Goal: Register for event/course: Sign up to attend an event or enroll in a course

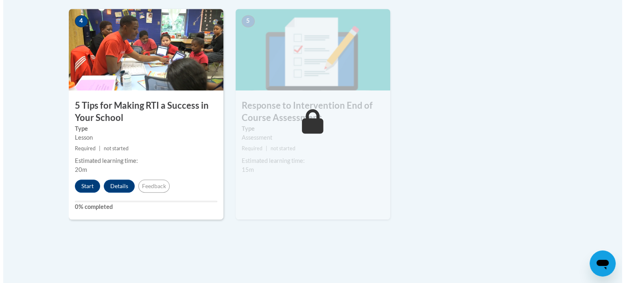
scroll to position [501, 0]
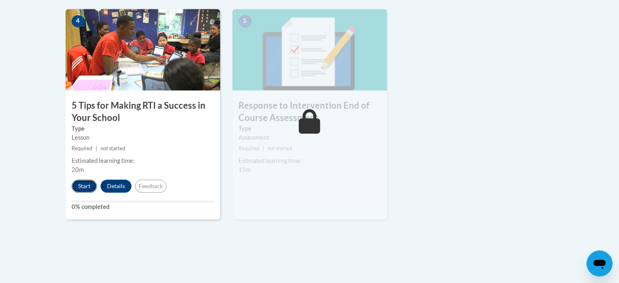
click at [81, 184] on button "Start" at bounding box center [84, 185] width 25 height 13
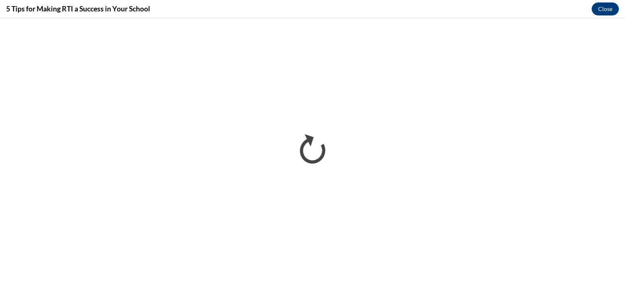
scroll to position [0, 0]
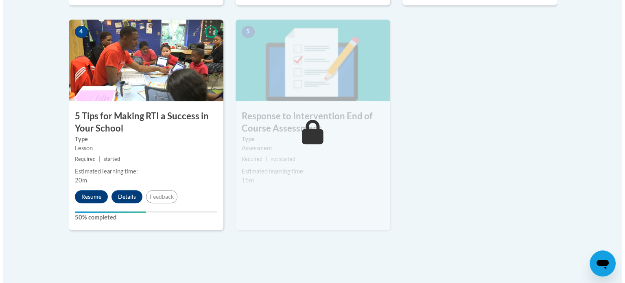
scroll to position [489, 0]
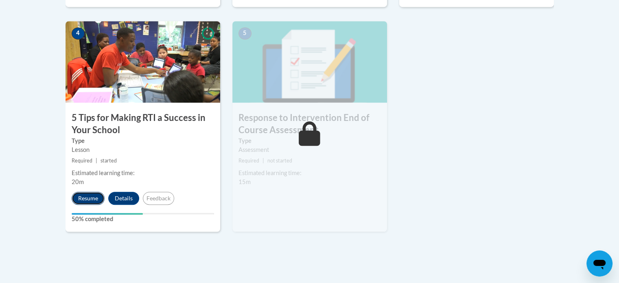
click at [86, 198] on button "Resume" at bounding box center [88, 198] width 33 height 13
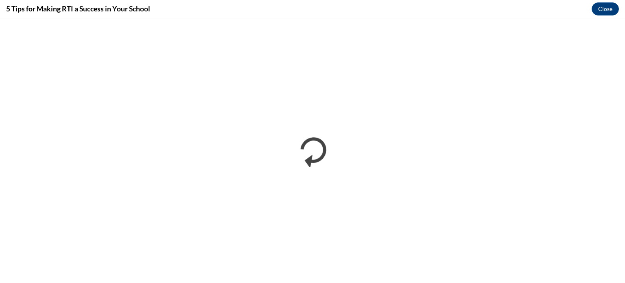
scroll to position [0, 0]
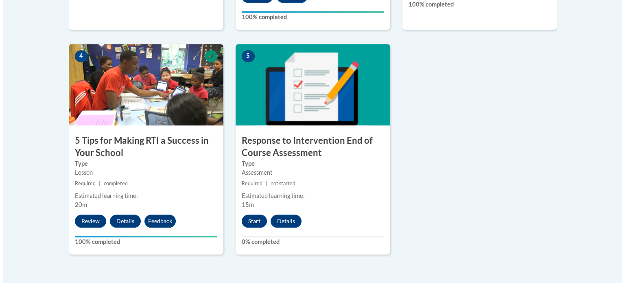
scroll to position [467, 0]
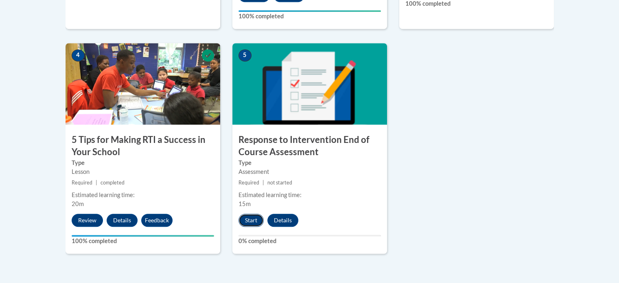
click at [252, 221] on button "Start" at bounding box center [250, 220] width 25 height 13
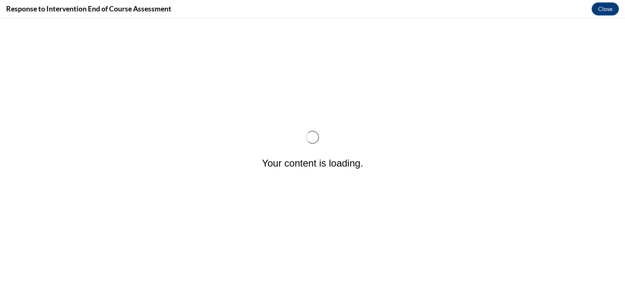
scroll to position [0, 0]
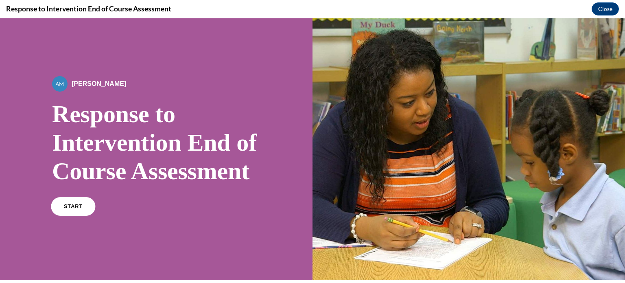
click at [82, 216] on link "START" at bounding box center [73, 206] width 44 height 19
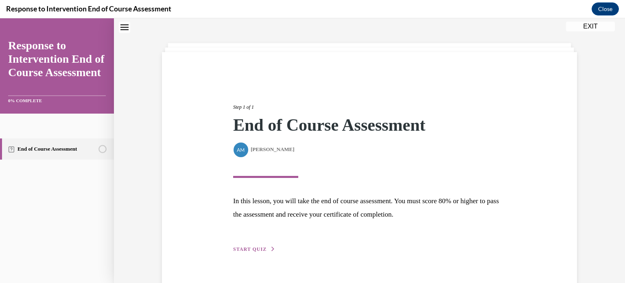
scroll to position [47, 0]
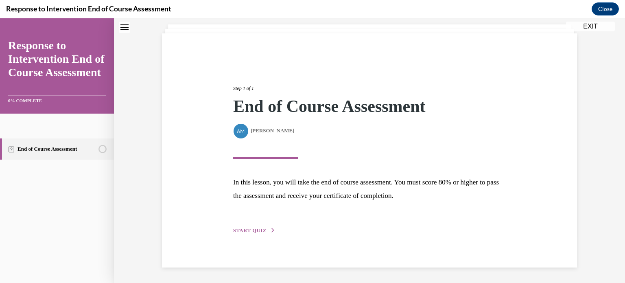
click at [249, 233] on button "START QUIZ" at bounding box center [254, 230] width 42 height 7
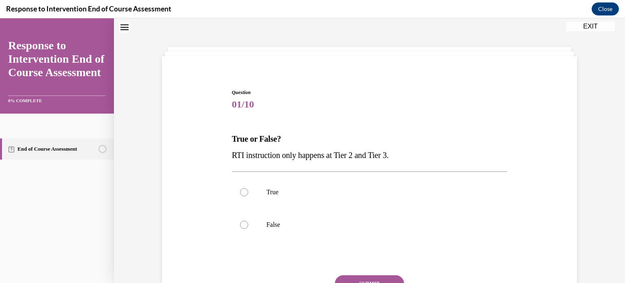
scroll to position [0, 0]
click at [240, 225] on div at bounding box center [244, 225] width 8 height 8
click at [240, 225] on input "False" at bounding box center [244, 225] width 8 height 8
radio input "true"
click at [369, 274] on div "Question 01/10 True or False? RTI instruction only happens at Tier 2 and Tier 3…" at bounding box center [370, 215] width 276 height 253
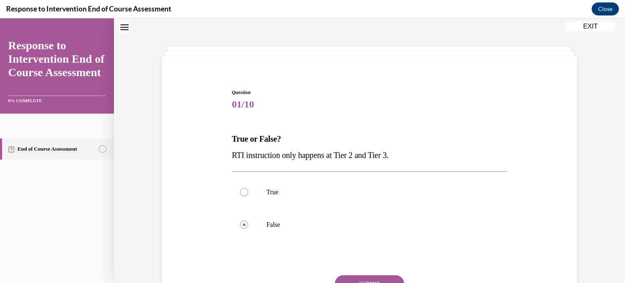
click at [370, 275] on button "SUBMIT" at bounding box center [369, 283] width 69 height 16
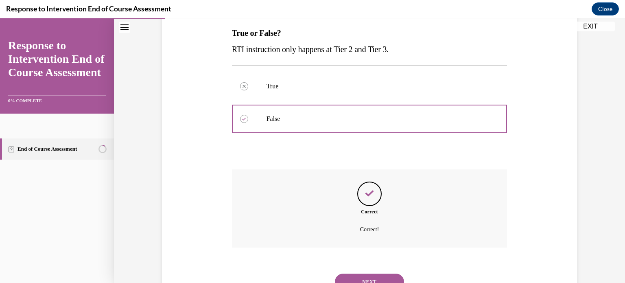
scroll to position [165, 0]
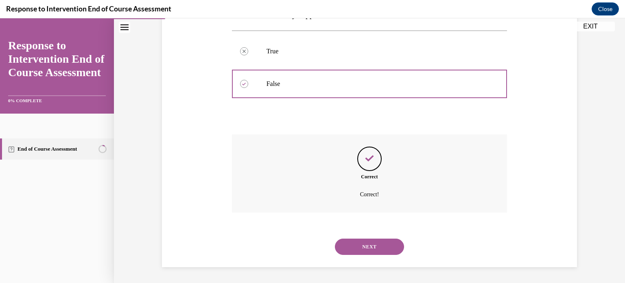
click at [371, 250] on button "NEXT" at bounding box center [369, 246] width 69 height 16
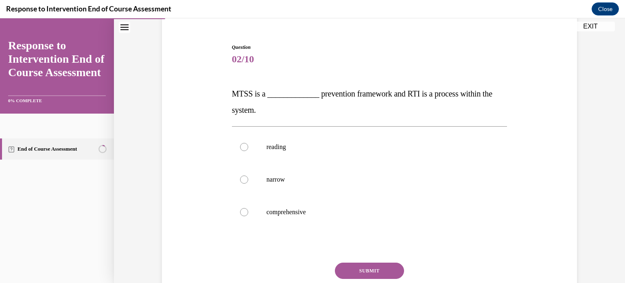
scroll to position [70, 0]
click at [282, 215] on p "comprehensive" at bounding box center [377, 212] width 221 height 8
click at [248, 215] on input "comprehensive" at bounding box center [244, 212] width 8 height 8
radio input "true"
click at [371, 272] on button "SUBMIT" at bounding box center [369, 270] width 69 height 16
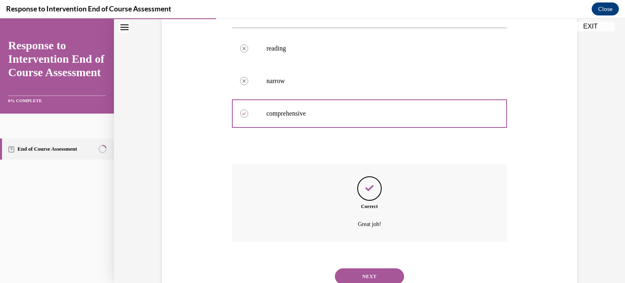
scroll to position [169, 0]
click at [372, 276] on button "NEXT" at bounding box center [369, 275] width 69 height 16
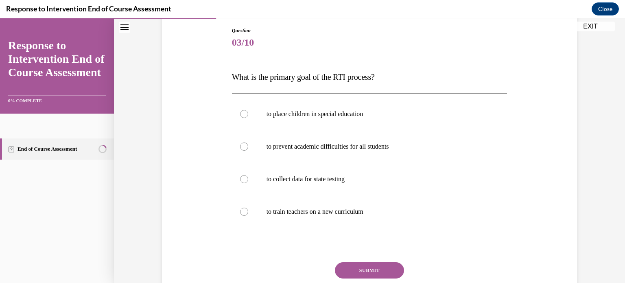
scroll to position [87, 0]
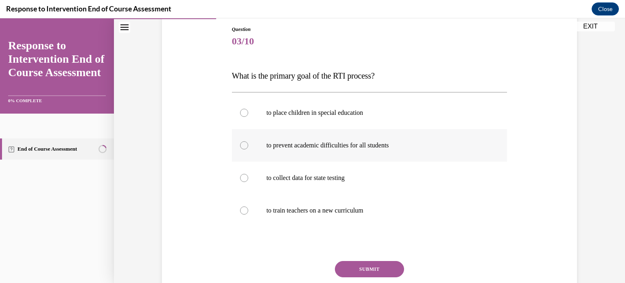
click at [285, 157] on label "to prevent academic difficulties for all students" at bounding box center [370, 145] width 276 height 33
click at [248, 149] on input "to prevent academic difficulties for all students" at bounding box center [244, 145] width 8 height 8
radio input "true"
click at [367, 263] on button "SUBMIT" at bounding box center [369, 269] width 69 height 16
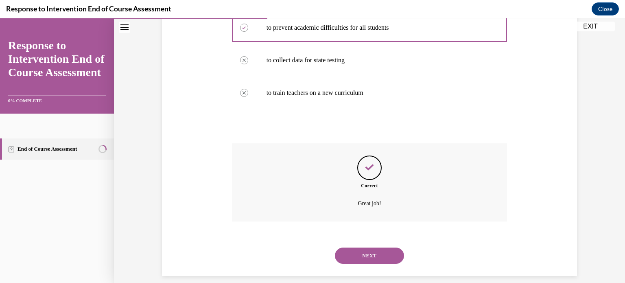
scroll to position [207, 0]
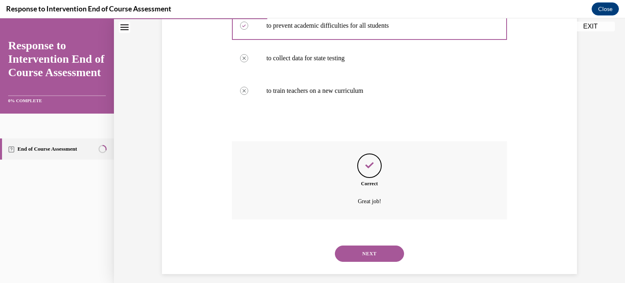
click at [374, 251] on button "NEXT" at bounding box center [369, 253] width 69 height 16
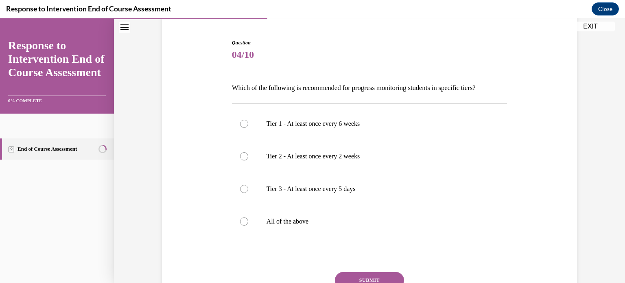
scroll to position [76, 0]
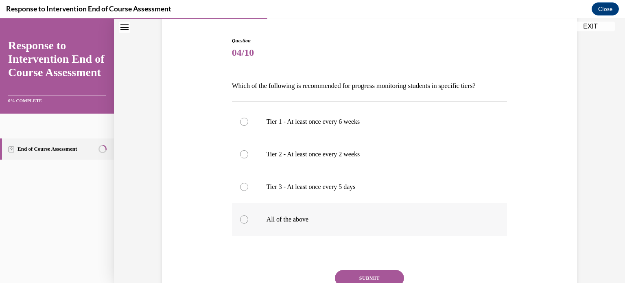
click at [244, 220] on div at bounding box center [244, 219] width 8 height 8
click at [244, 220] on input "All of the above" at bounding box center [244, 219] width 8 height 8
radio input "true"
click at [370, 278] on button "SUBMIT" at bounding box center [369, 278] width 69 height 16
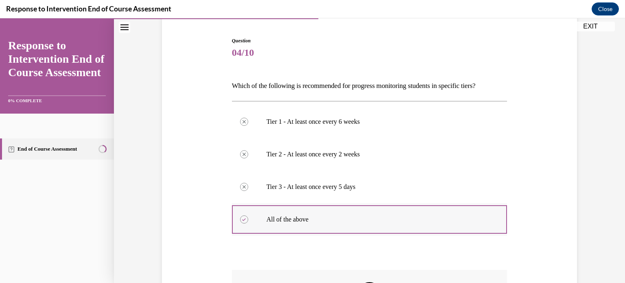
scroll to position [212, 0]
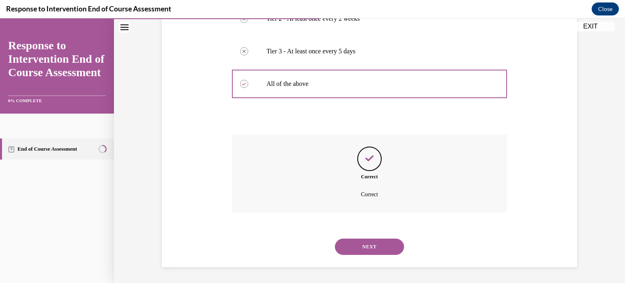
click at [381, 250] on button "NEXT" at bounding box center [369, 246] width 69 height 16
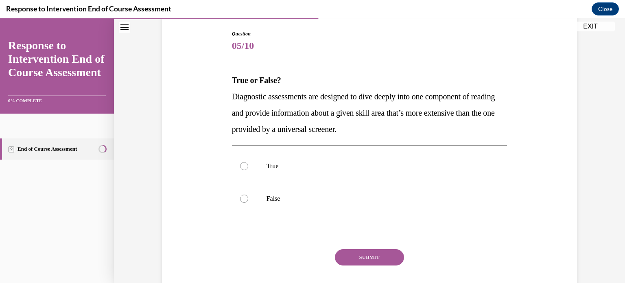
scroll to position [95, 0]
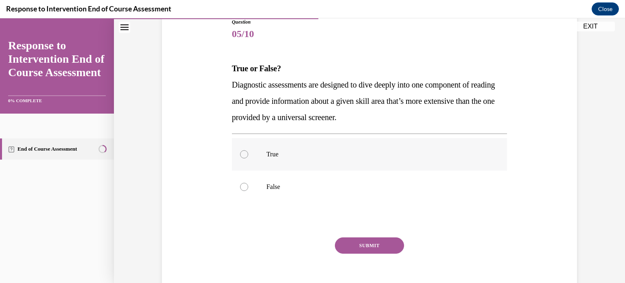
click at [264, 162] on label "True" at bounding box center [370, 154] width 276 height 33
click at [248, 158] on input "True" at bounding box center [244, 154] width 8 height 8
radio input "true"
click at [368, 243] on button "SUBMIT" at bounding box center [369, 245] width 69 height 16
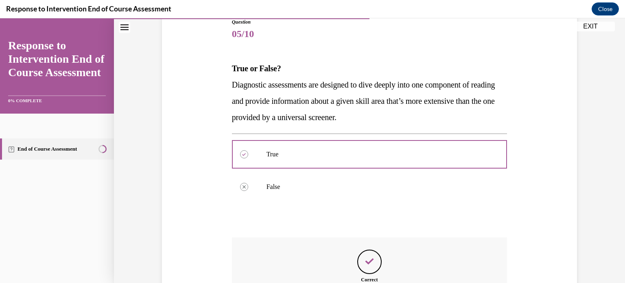
scroll to position [198, 0]
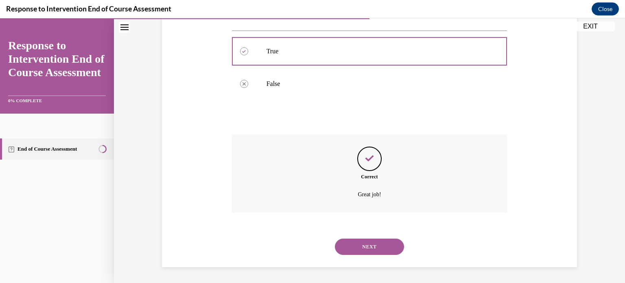
click at [373, 251] on button "NEXT" at bounding box center [369, 246] width 69 height 16
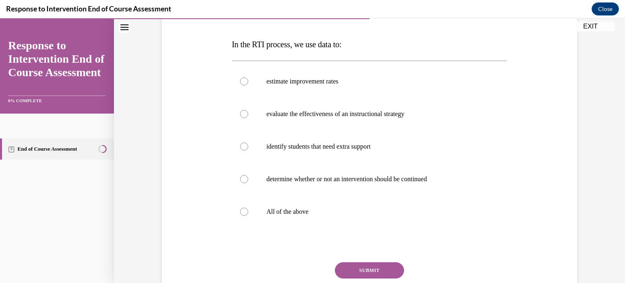
scroll to position [119, 0]
click at [286, 216] on label "All of the above" at bounding box center [370, 211] width 276 height 33
click at [248, 216] on input "All of the above" at bounding box center [244, 212] width 8 height 8
radio input "true"
click at [371, 268] on button "SUBMIT" at bounding box center [369, 270] width 69 height 16
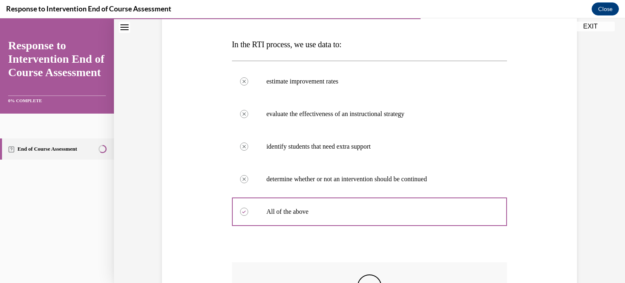
scroll to position [247, 0]
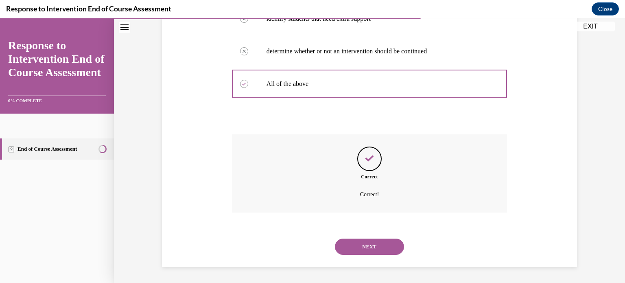
click at [374, 249] on button "NEXT" at bounding box center [369, 246] width 69 height 16
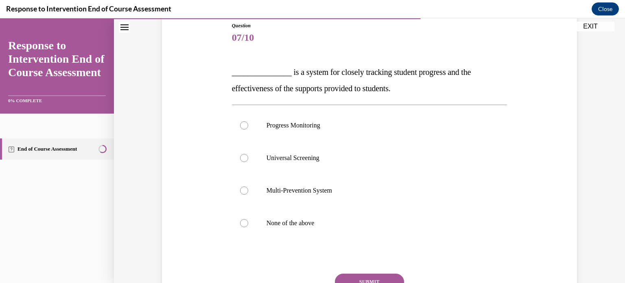
scroll to position [92, 0]
click at [309, 127] on p "Progress Monitoring" at bounding box center [377, 125] width 221 height 8
click at [248, 127] on input "Progress Monitoring" at bounding box center [244, 125] width 8 height 8
radio input "true"
click at [378, 277] on button "SUBMIT" at bounding box center [369, 281] width 69 height 16
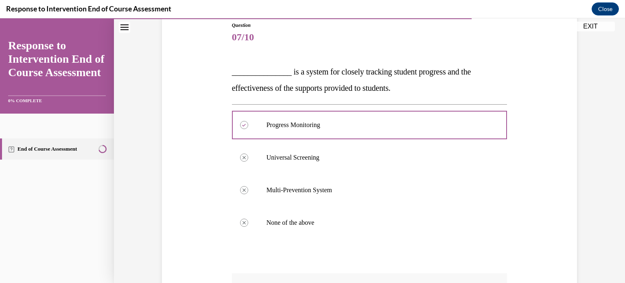
scroll to position [230, 0]
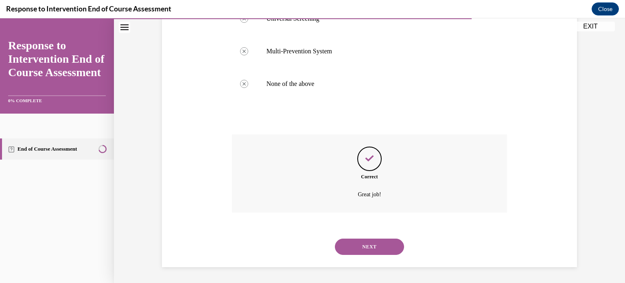
click at [379, 249] on button "NEXT" at bounding box center [369, 246] width 69 height 16
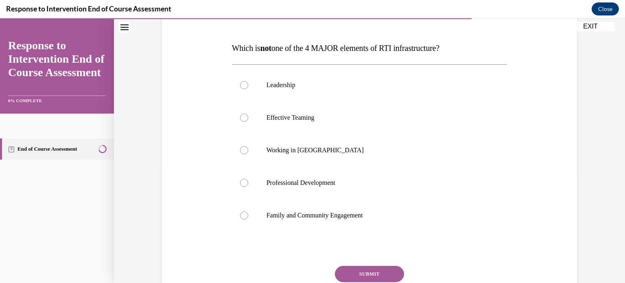
scroll to position [114, 0]
click at [252, 159] on label "Working in Silos" at bounding box center [370, 151] width 276 height 33
click at [248, 155] on input "Working in Silos" at bounding box center [244, 151] width 8 height 8
radio input "true"
click at [378, 271] on button "SUBMIT" at bounding box center [369, 275] width 69 height 16
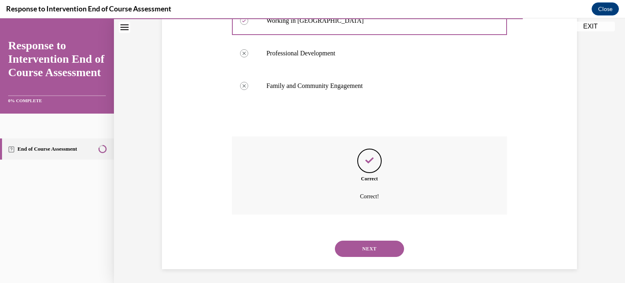
scroll to position [247, 0]
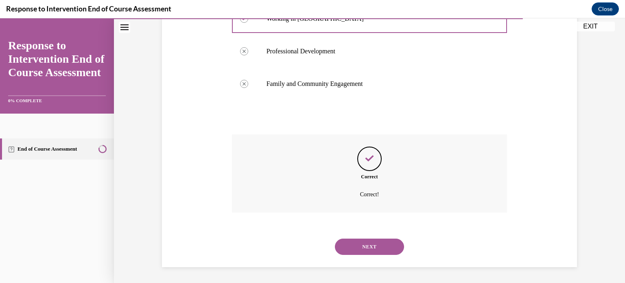
click at [379, 251] on button "NEXT" at bounding box center [369, 246] width 69 height 16
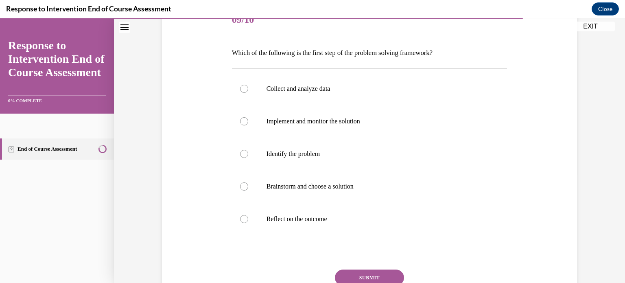
scroll to position [109, 0]
click at [295, 87] on p "Collect and analyze data" at bounding box center [377, 88] width 221 height 8
click at [248, 87] on input "Collect and analyze data" at bounding box center [244, 88] width 8 height 8
radio input "true"
click at [293, 150] on p "Identify the problem" at bounding box center [377, 153] width 221 height 8
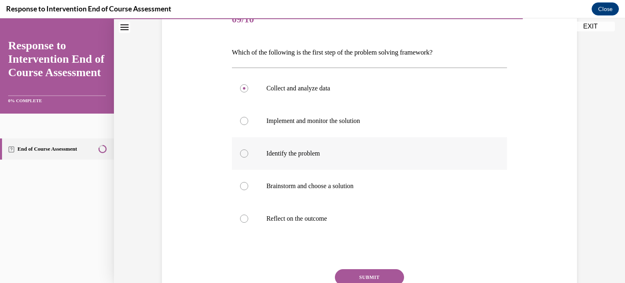
click at [248, 150] on input "Identify the problem" at bounding box center [244, 153] width 8 height 8
radio input "true"
click at [372, 272] on button "SUBMIT" at bounding box center [369, 277] width 69 height 16
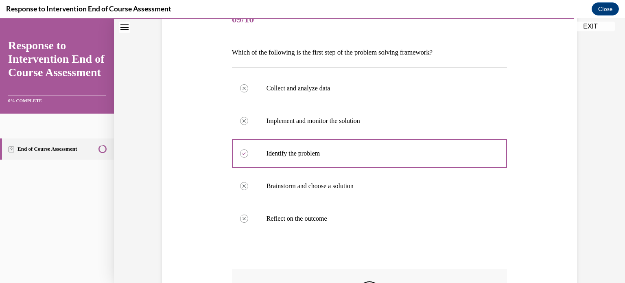
scroll to position [244, 0]
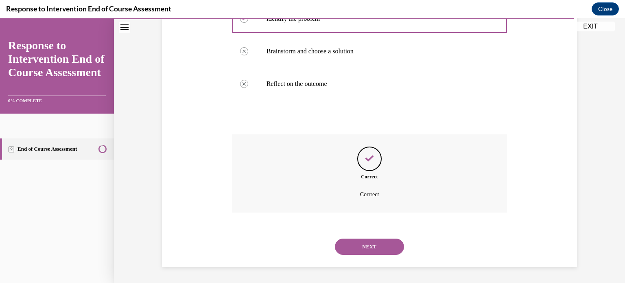
click at [372, 241] on button "NEXT" at bounding box center [369, 246] width 69 height 16
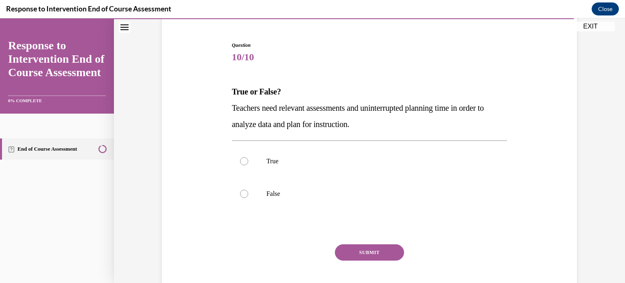
scroll to position [91, 0]
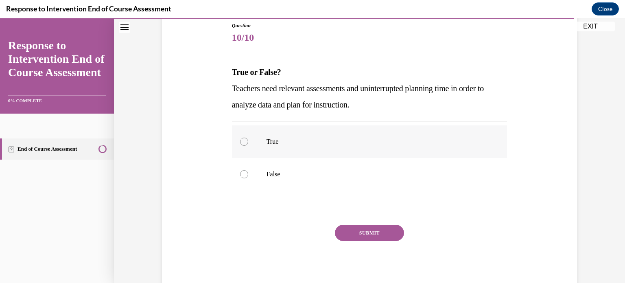
click at [267, 138] on p "True" at bounding box center [377, 142] width 221 height 8
click at [248, 138] on input "True" at bounding box center [244, 142] width 8 height 8
radio input "true"
click at [372, 229] on button "SUBMIT" at bounding box center [369, 233] width 69 height 16
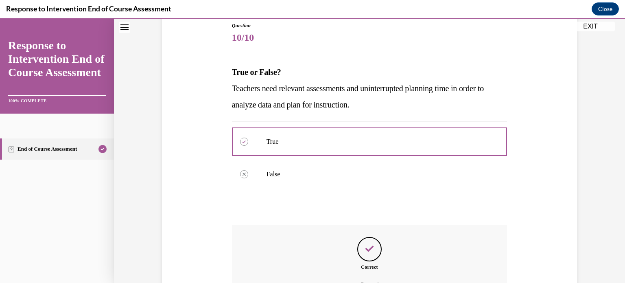
scroll to position [181, 0]
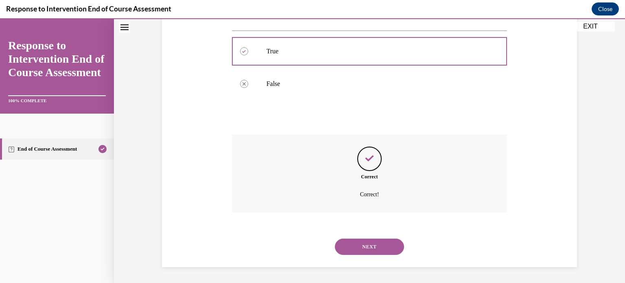
click at [372, 242] on button "NEXT" at bounding box center [369, 246] width 69 height 16
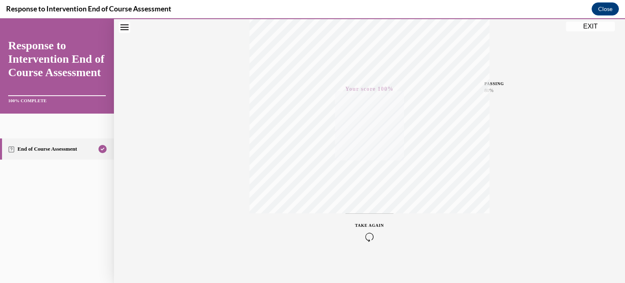
scroll to position [152, 0]
click at [593, 26] on button "EXIT" at bounding box center [590, 27] width 49 height 10
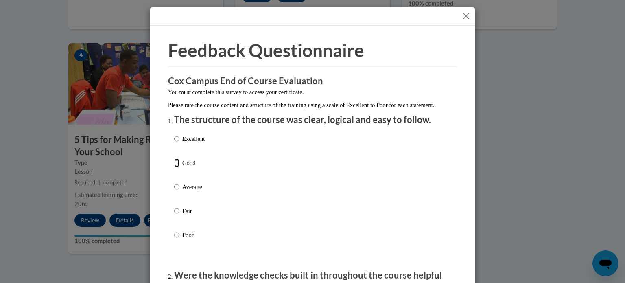
click at [175, 167] on input "Good" at bounding box center [176, 162] width 5 height 9
radio input "true"
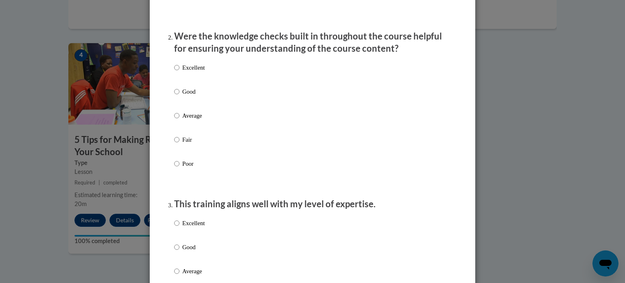
scroll to position [239, 0]
click at [174, 120] on input "Average" at bounding box center [176, 115] width 5 height 9
radio input "true"
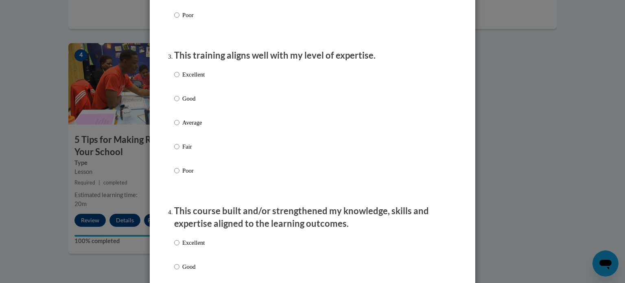
scroll to position [388, 0]
click at [174, 102] on input "Good" at bounding box center [176, 97] width 5 height 9
radio input "true"
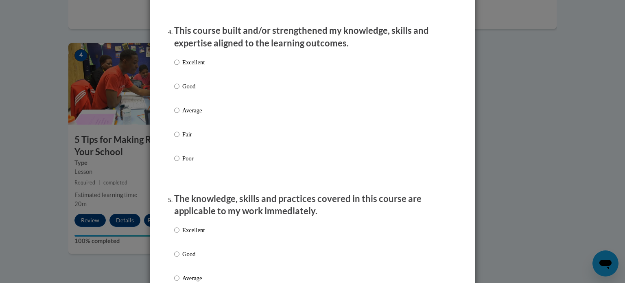
scroll to position [569, 0]
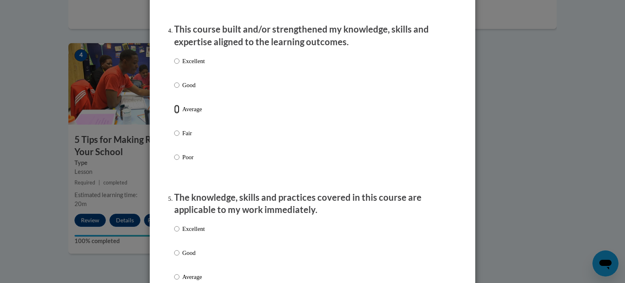
click at [174, 114] on input "Average" at bounding box center [176, 109] width 5 height 9
radio input "true"
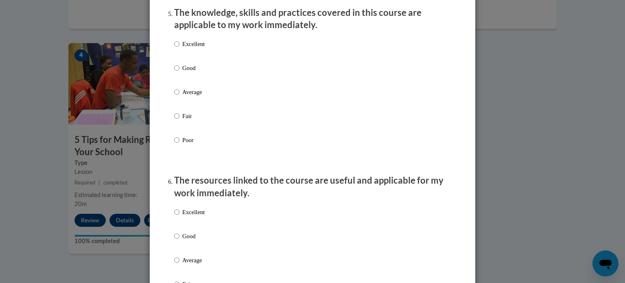
scroll to position [759, 0]
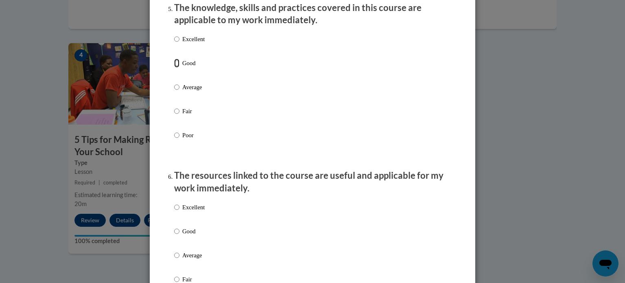
click at [174, 68] on input "Good" at bounding box center [176, 63] width 5 height 9
radio input "true"
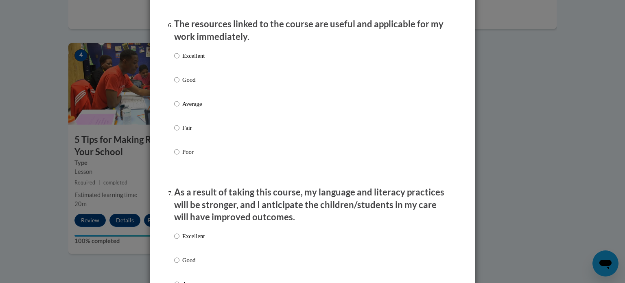
scroll to position [911, 0]
click at [176, 107] on input "Average" at bounding box center [176, 102] width 5 height 9
radio input "true"
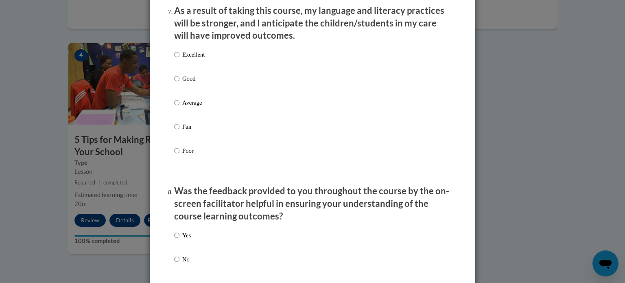
scroll to position [1092, 0]
click at [175, 107] on input "Average" at bounding box center [176, 102] width 5 height 9
radio input "true"
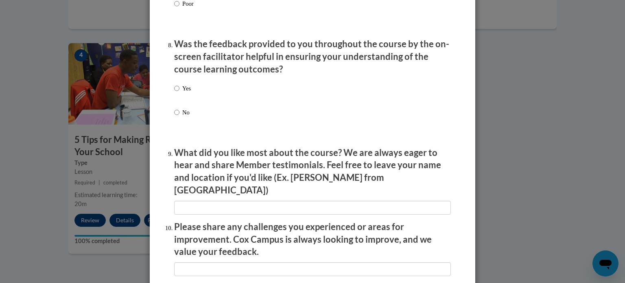
scroll to position [1239, 0]
click at [174, 92] on input "Yes" at bounding box center [176, 87] width 5 height 9
radio input "true"
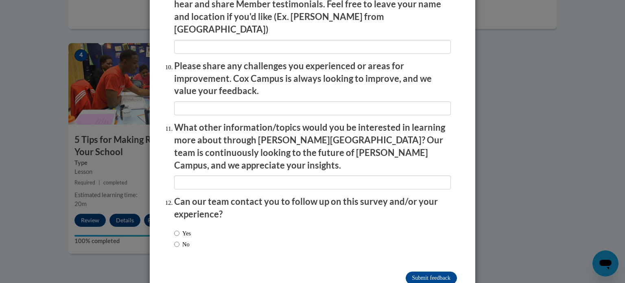
scroll to position [1400, 0]
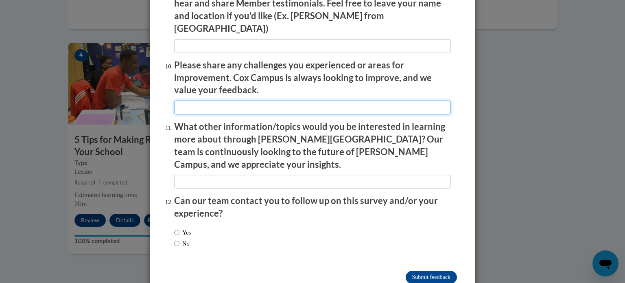
click at [196, 103] on input "textbox" at bounding box center [312, 108] width 277 height 14
type input "Very slow feeds. videos kept stopping"
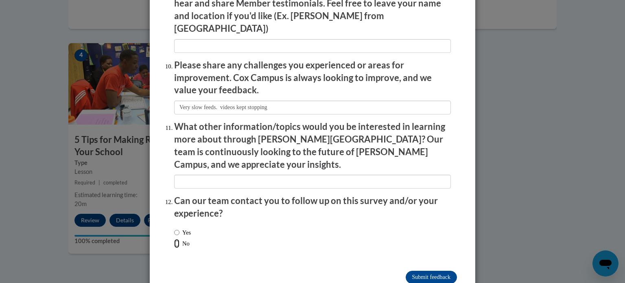
click at [174, 239] on input "No" at bounding box center [176, 243] width 5 height 9
radio input "true"
click at [426, 271] on input "Submit feedback" at bounding box center [431, 277] width 51 height 13
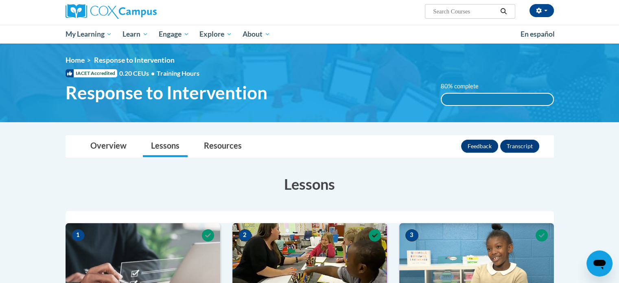
scroll to position [63, 0]
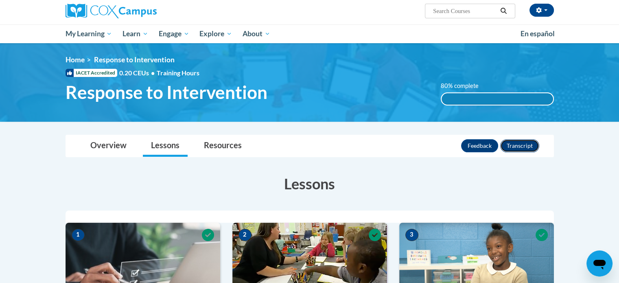
click at [521, 146] on button "Transcript" at bounding box center [519, 145] width 39 height 13
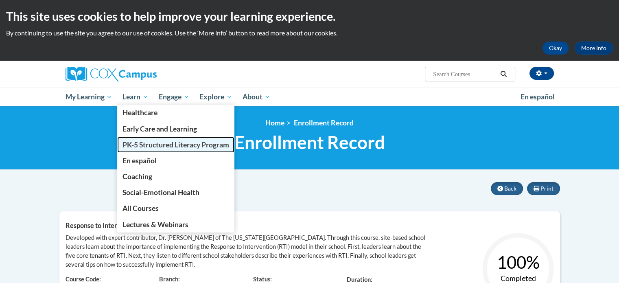
click at [145, 149] on link "PK-5 Structured Literacy Program" at bounding box center [175, 145] width 117 height 16
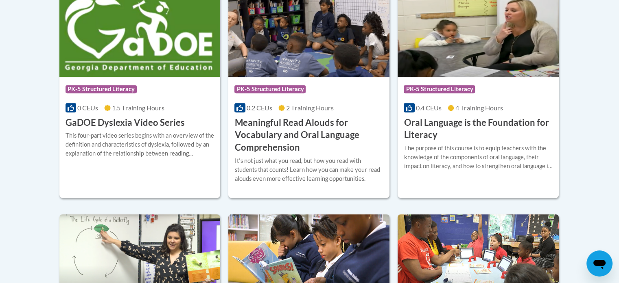
scroll to position [576, 0]
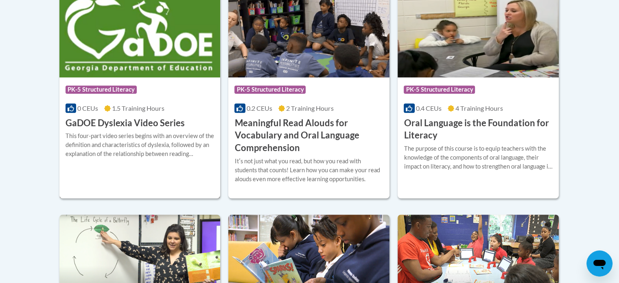
click at [145, 149] on div "This four-part video series begins with an overview of the definition and chara…" at bounding box center [140, 144] width 149 height 27
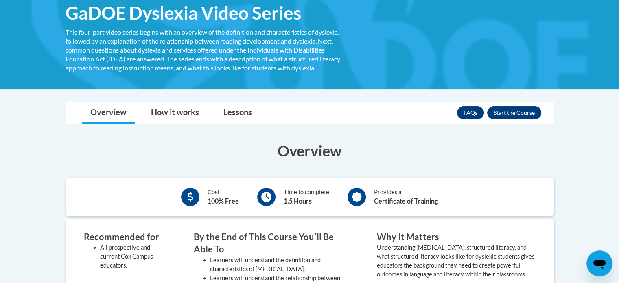
scroll to position [133, 0]
click at [519, 107] on button "Enroll" at bounding box center [514, 112] width 54 height 13
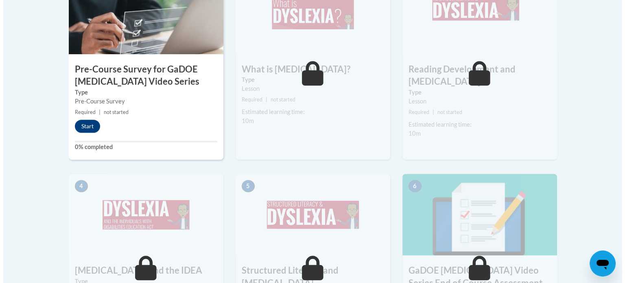
scroll to position [325, 0]
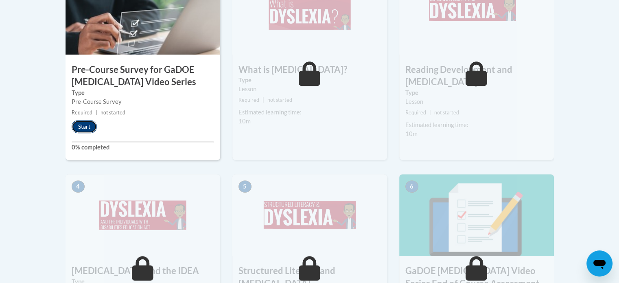
click at [88, 128] on button "Start" at bounding box center [84, 126] width 25 height 13
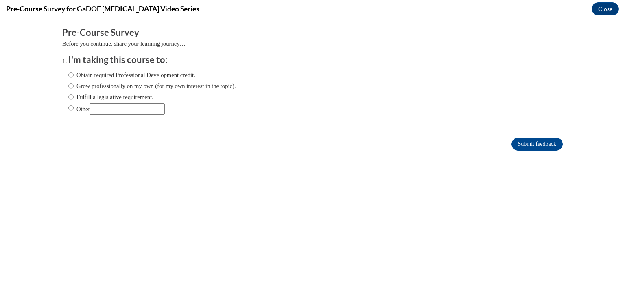
scroll to position [0, 0]
click at [68, 74] on input "Obtain required Professional Development credit." at bounding box center [70, 74] width 5 height 9
radio input "true"
click at [526, 141] on input "Submit feedback" at bounding box center [537, 144] width 51 height 13
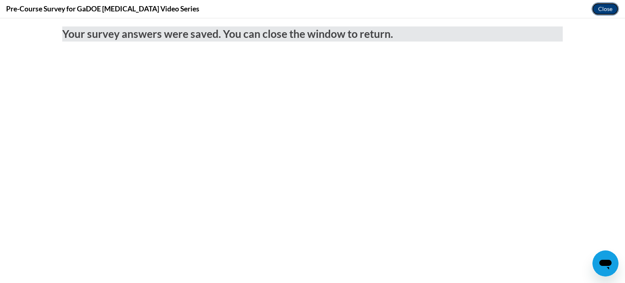
click at [601, 11] on button "Close" at bounding box center [605, 8] width 27 height 13
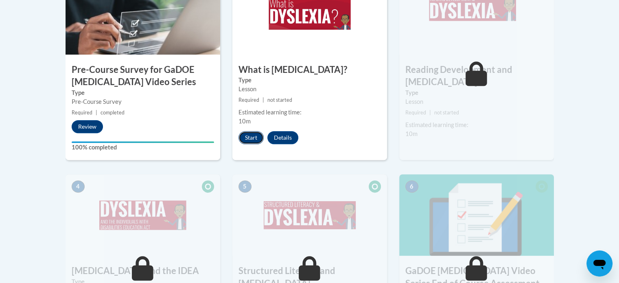
click at [254, 139] on button "Start" at bounding box center [250, 137] width 25 height 13
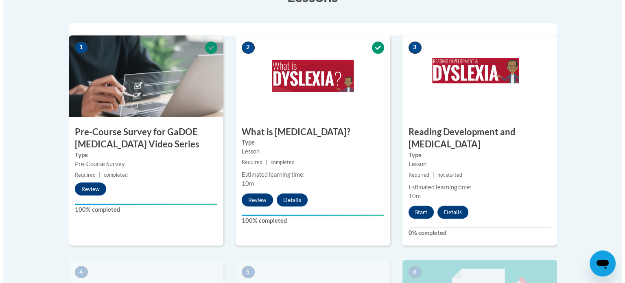
scroll to position [263, 0]
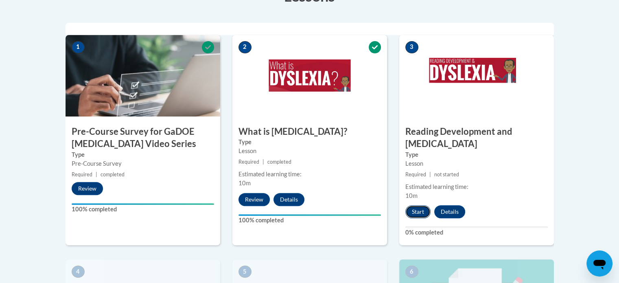
click at [420, 205] on button "Start" at bounding box center [417, 211] width 25 height 13
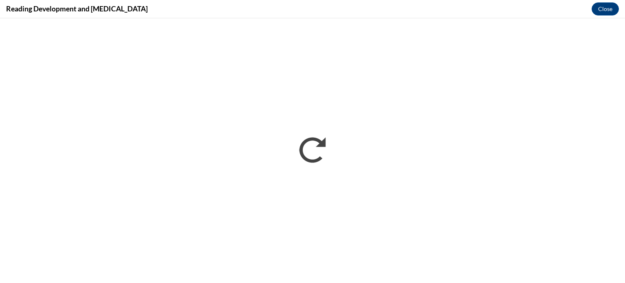
scroll to position [0, 0]
